Goal: Information Seeking & Learning: Stay updated

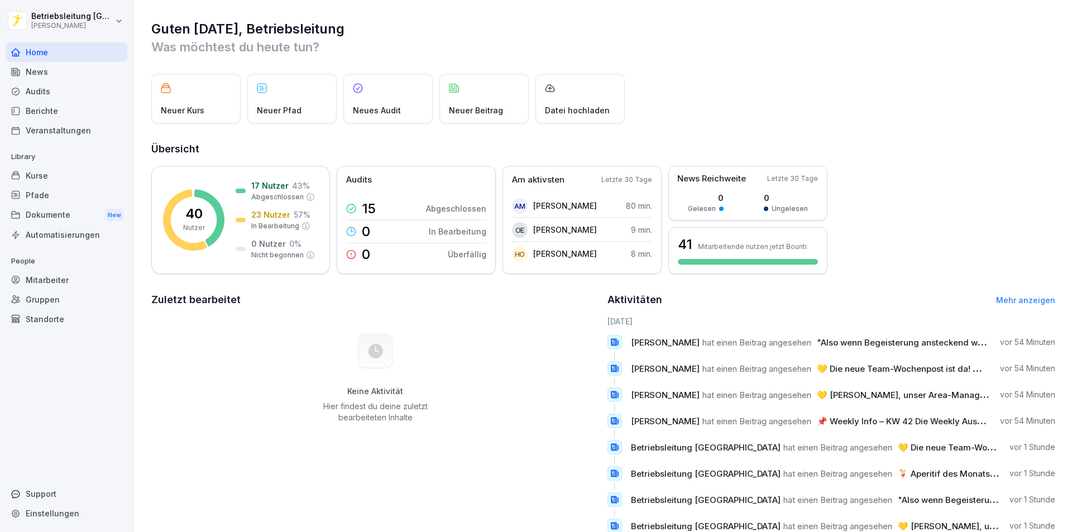
click at [55, 70] on div "News" at bounding box center [67, 72] width 122 height 20
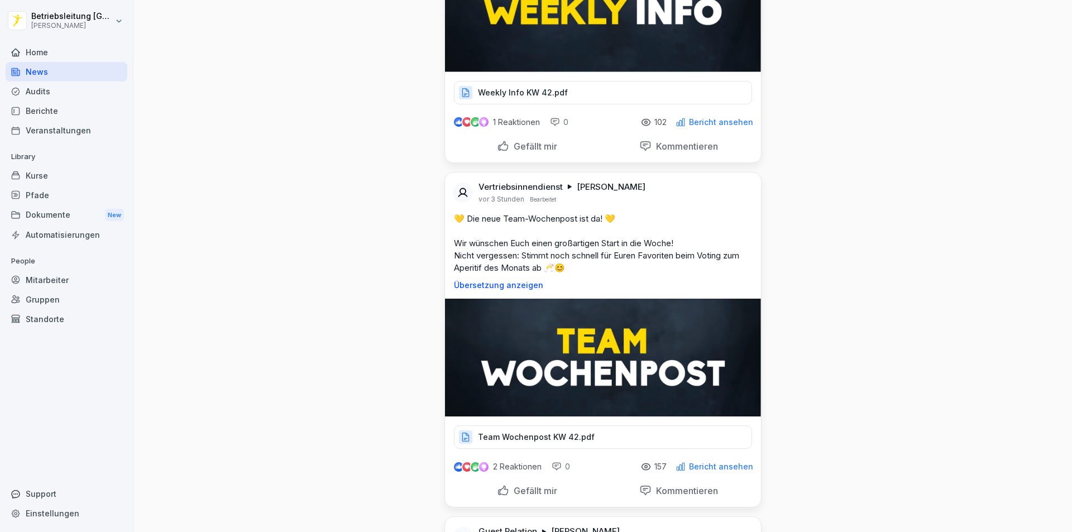
scroll to position [335, 0]
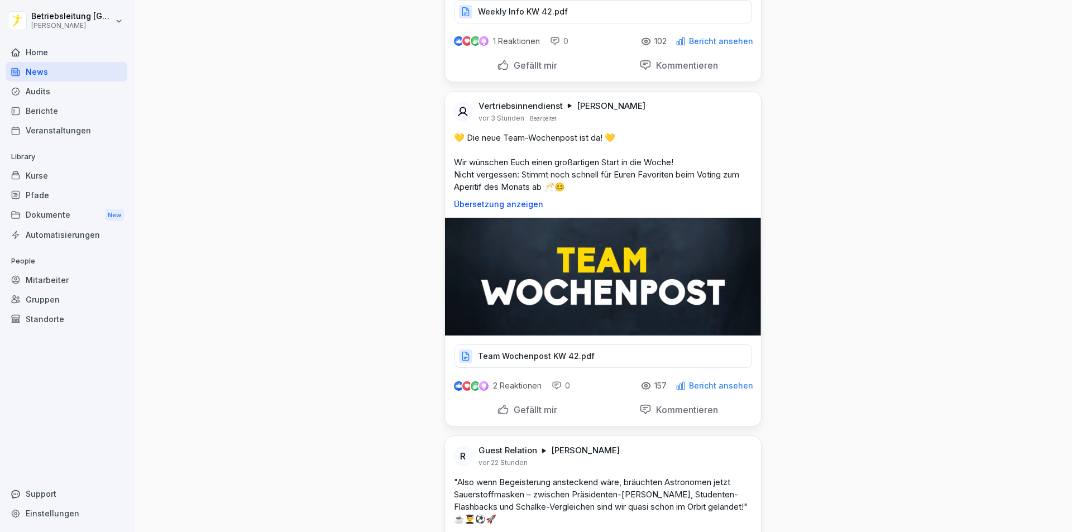
click at [566, 294] on img at bounding box center [603, 277] width 316 height 118
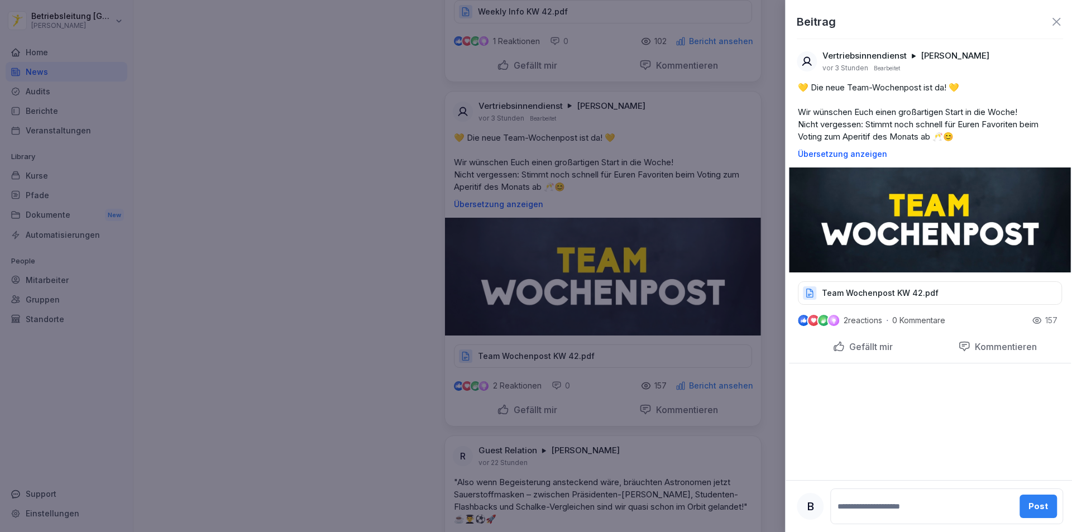
click at [123, 272] on div at bounding box center [536, 266] width 1072 height 532
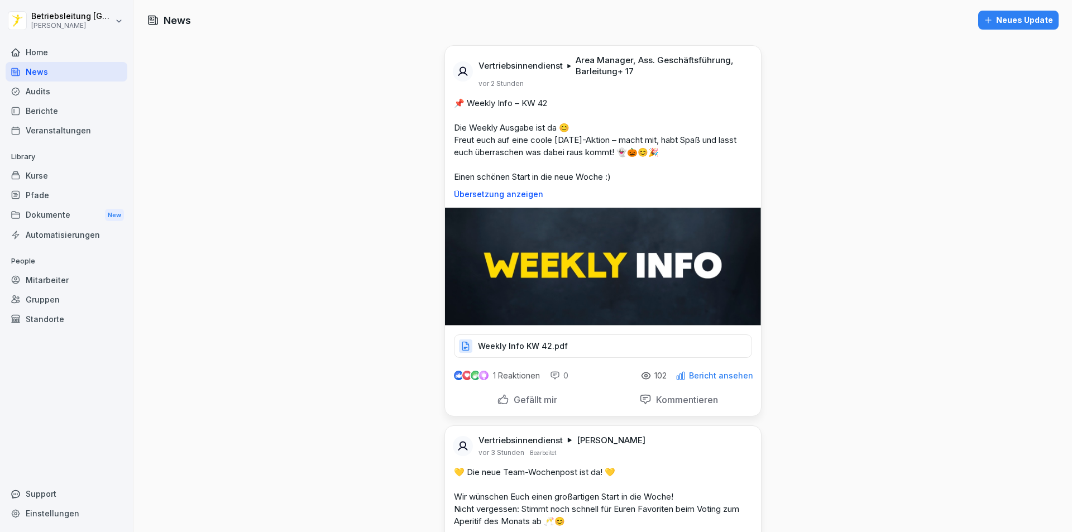
scroll to position [0, 0]
click at [541, 284] on img at bounding box center [603, 267] width 316 height 118
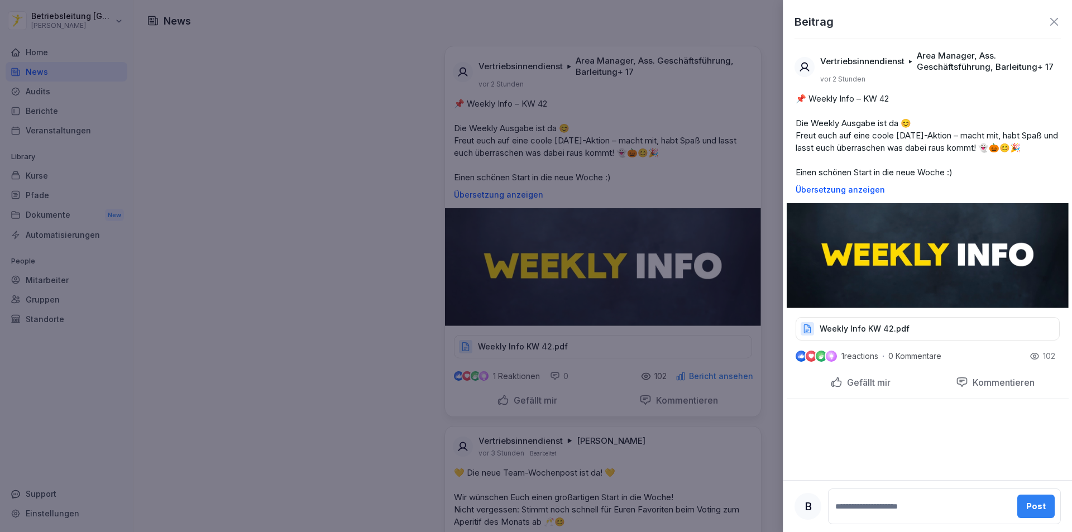
click at [261, 195] on div at bounding box center [536, 266] width 1072 height 532
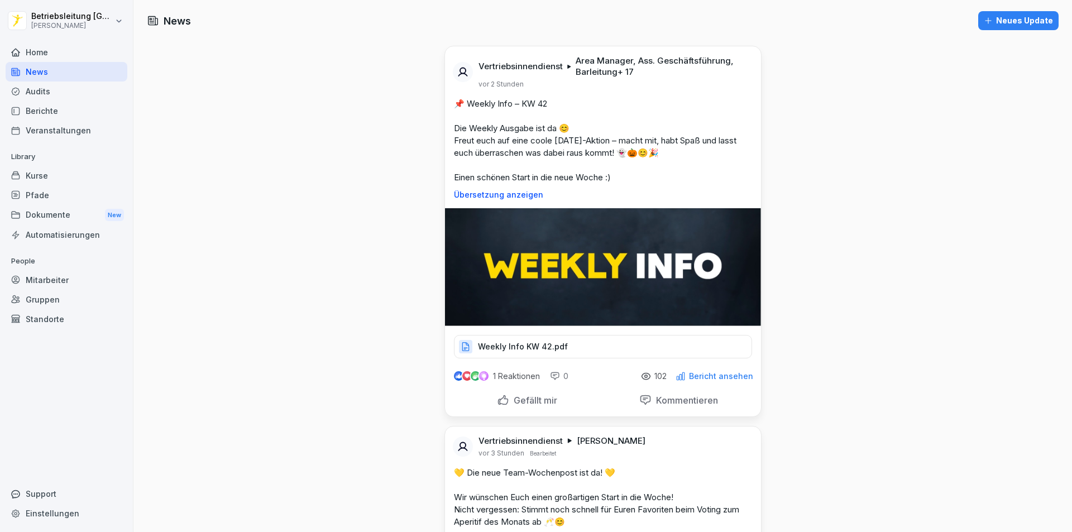
click at [515, 348] on p "Weekly Info KW 42.pdf" at bounding box center [523, 346] width 90 height 11
